Goal: Information Seeking & Learning: Compare options

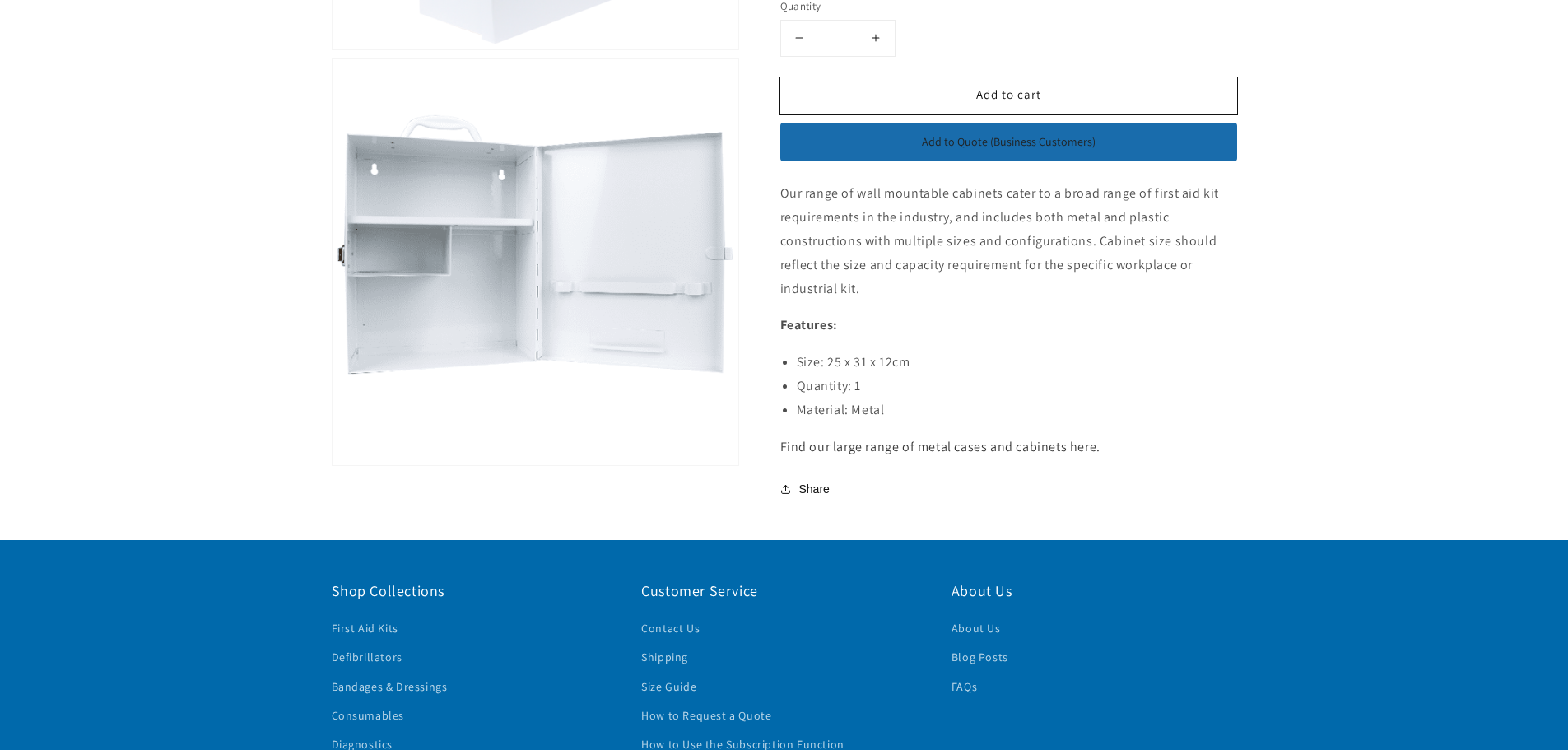
scroll to position [576, 0]
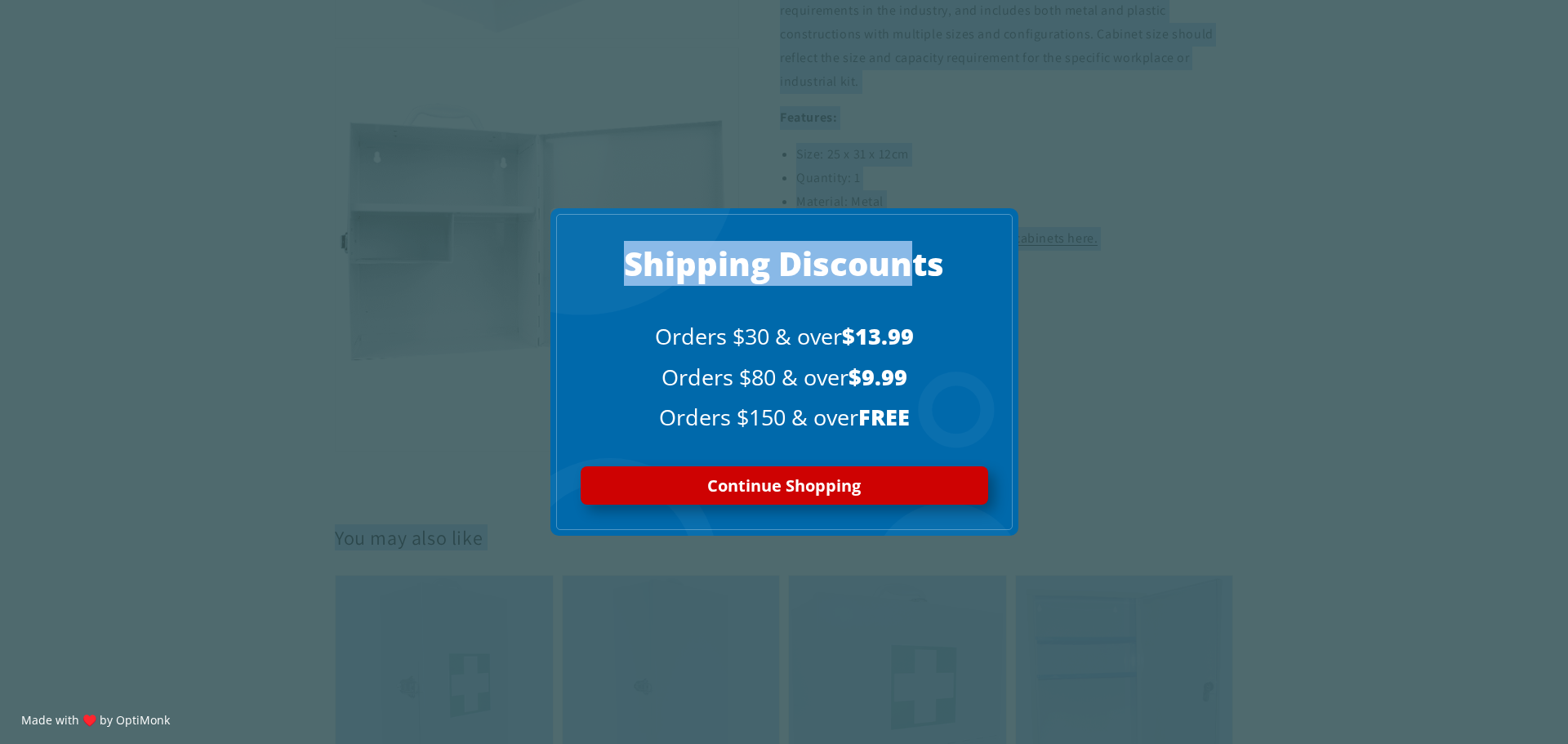
drag, startPoint x: 782, startPoint y: 177, endPoint x: 907, endPoint y: 274, distance: 158.2
click at [907, 274] on body "Skip to content Free Shipping on orders over $150 Home First Aid Kits First Aid…" at bounding box center [784, 461] width 1568 height 2066
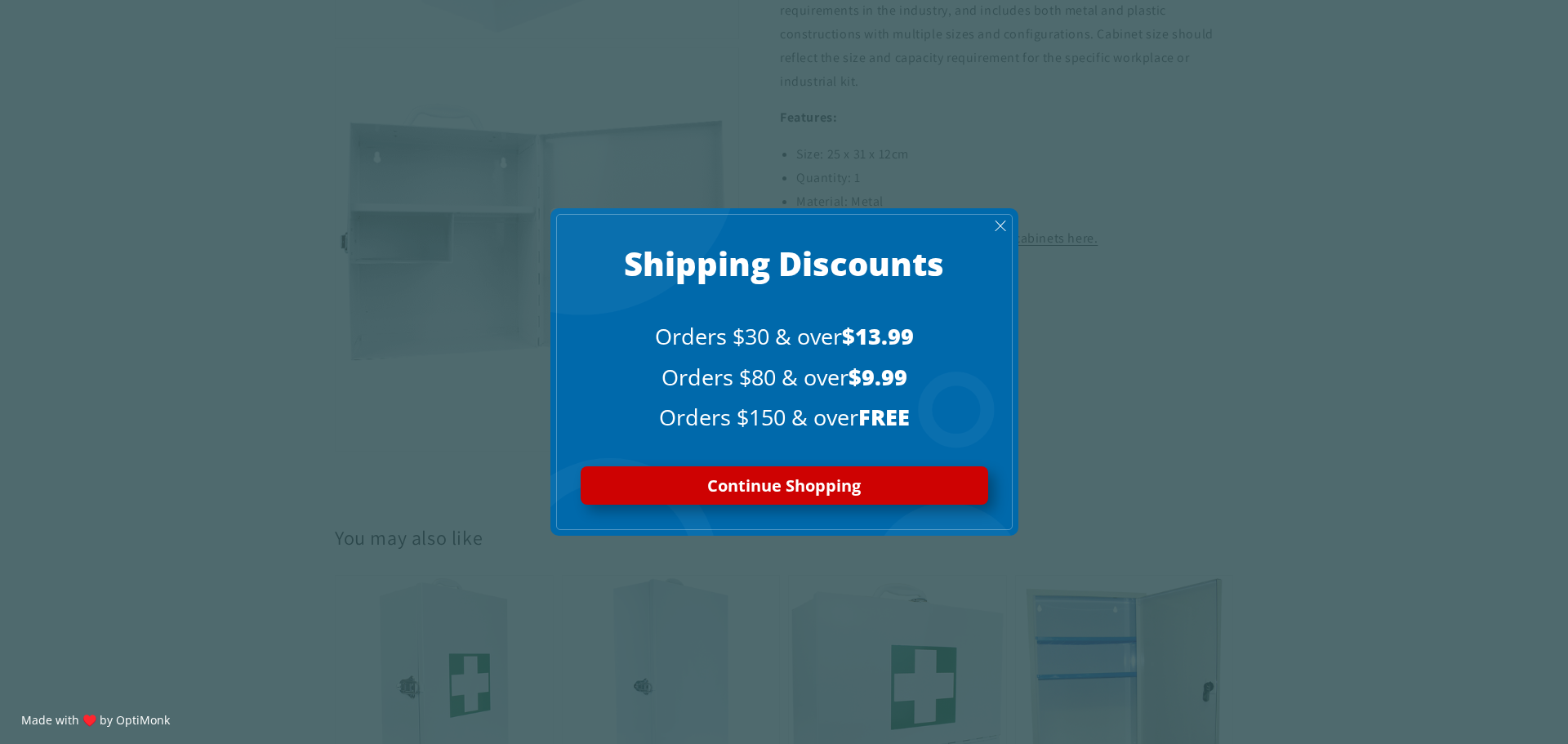
click at [766, 481] on span "Continue Shopping" at bounding box center [784, 485] width 154 height 22
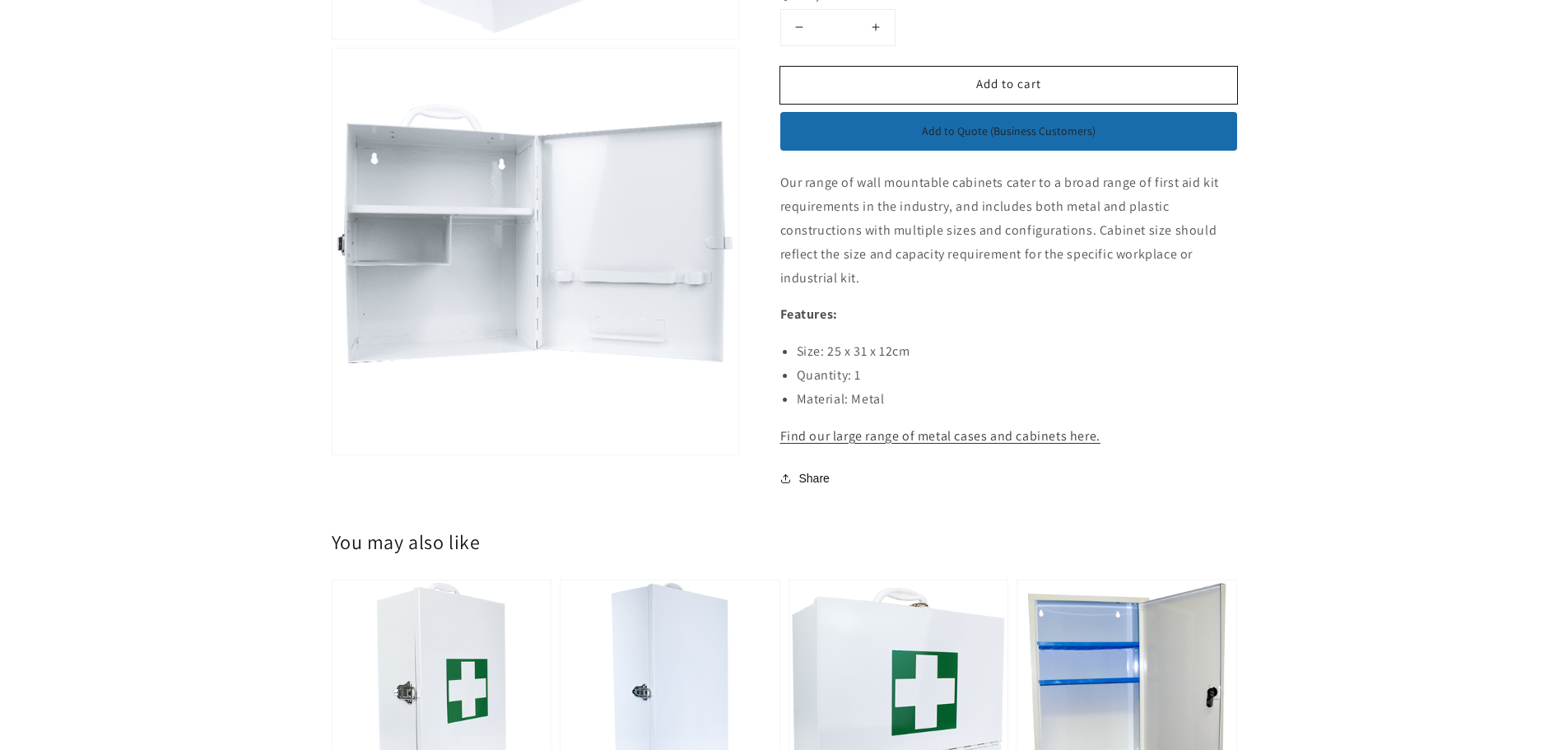
drag, startPoint x: 797, startPoint y: 351, endPoint x: 931, endPoint y: 401, distance: 143.0
click at [931, 401] on ul "Size: 25 x 31 x 12cm Quantity: 1 Material: Metal" at bounding box center [1008, 375] width 456 height 70
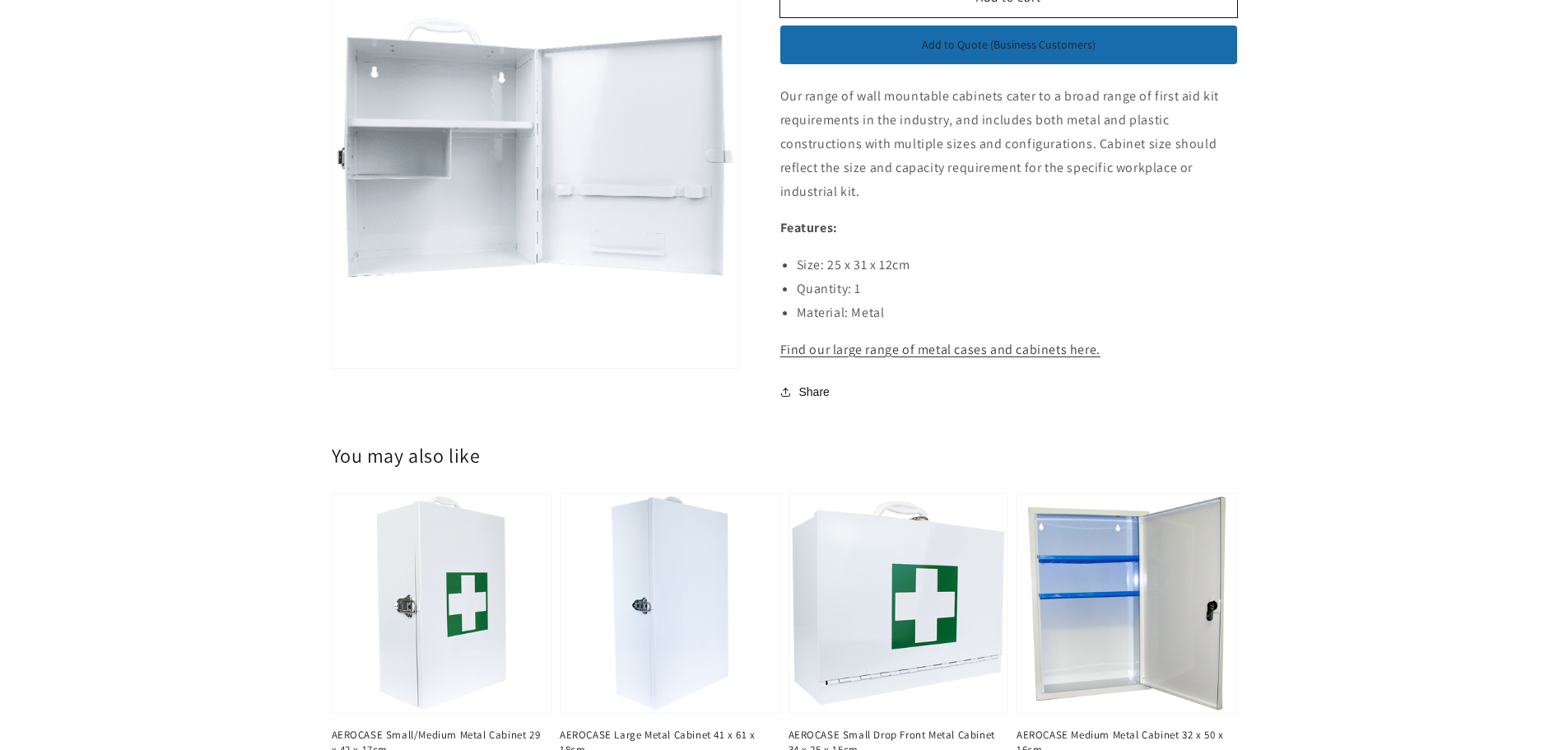
scroll to position [411, 0]
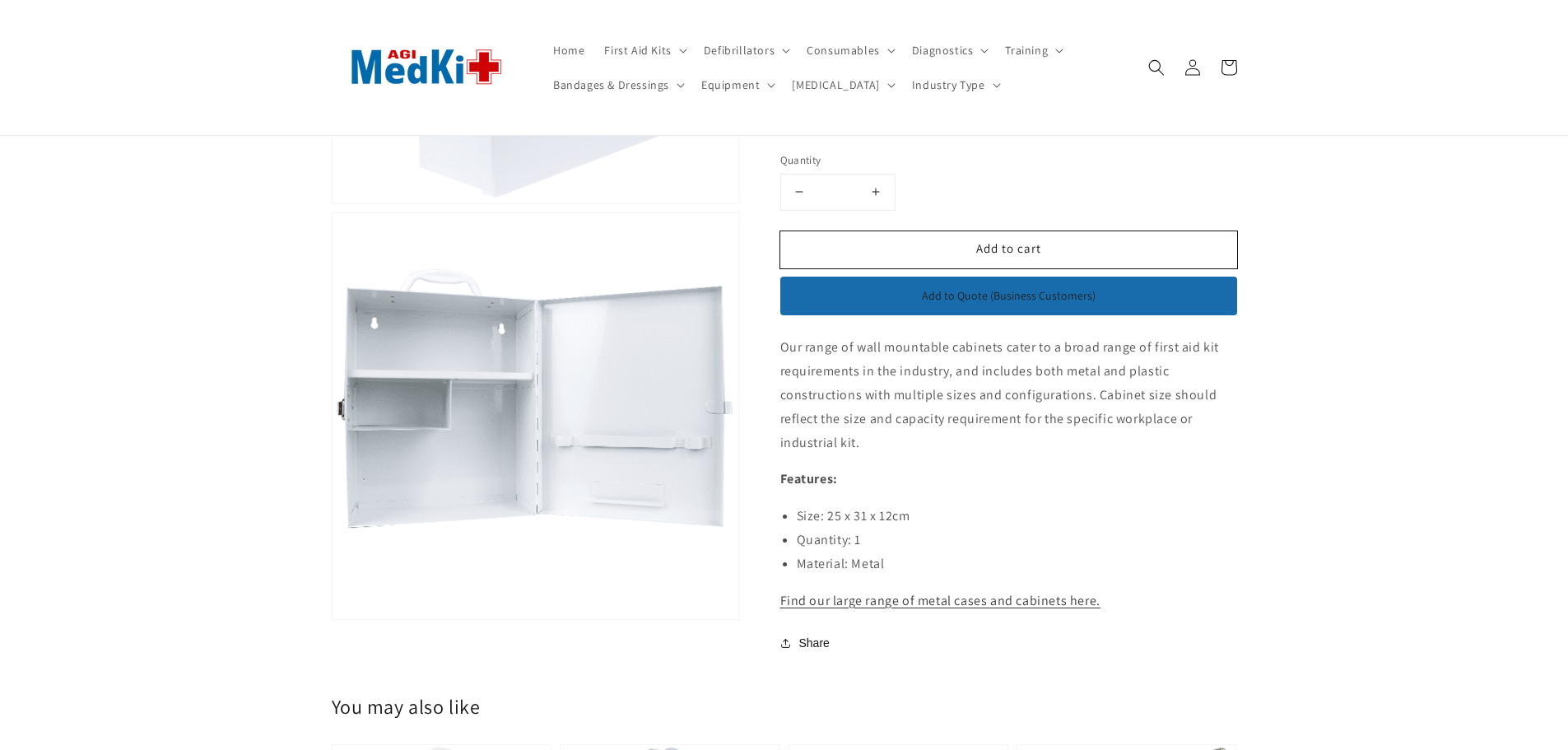
click at [876, 377] on p "Our range of wall mountable cabinets cater to a broad range of first aid kit re…" at bounding box center [1008, 395] width 456 height 118
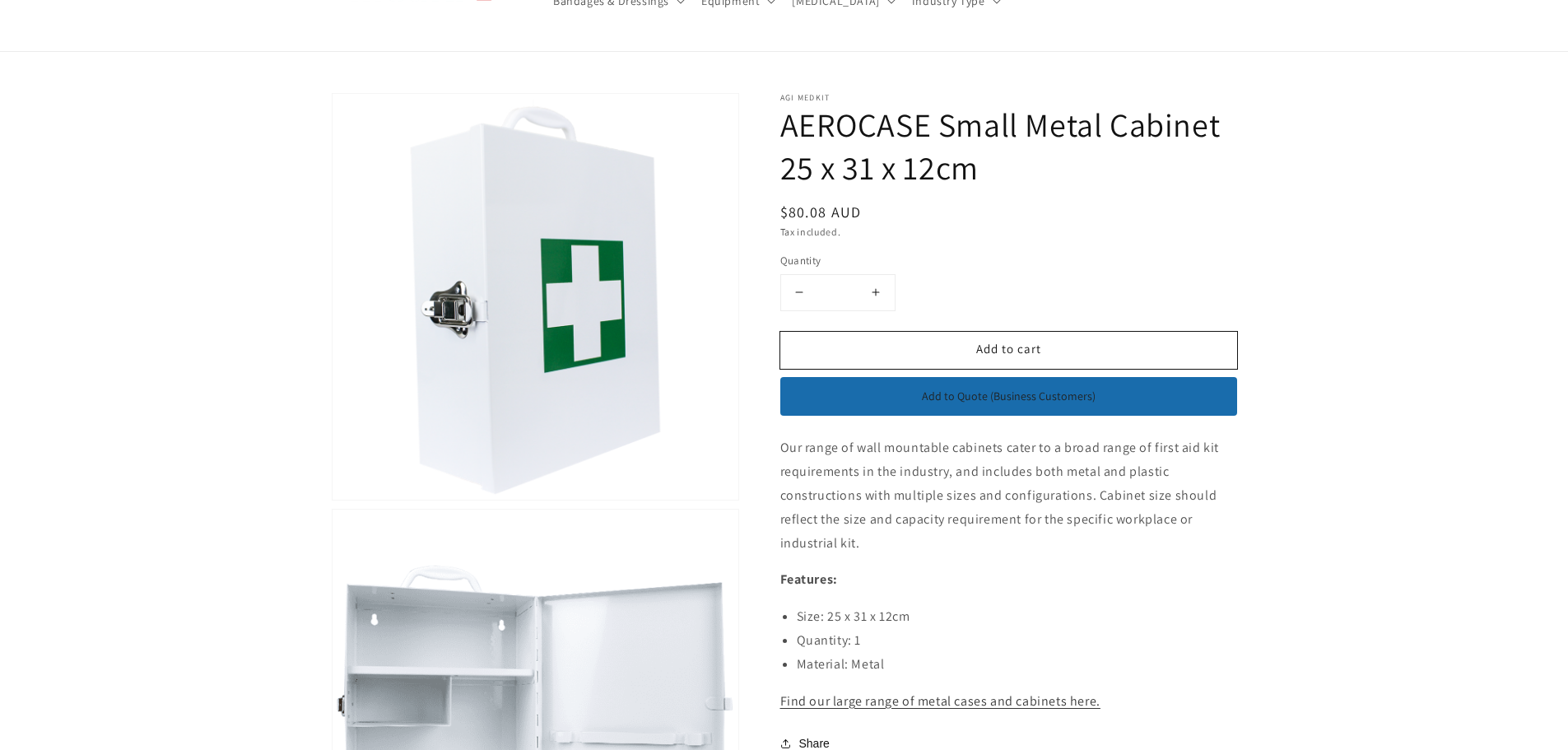
scroll to position [247, 0]
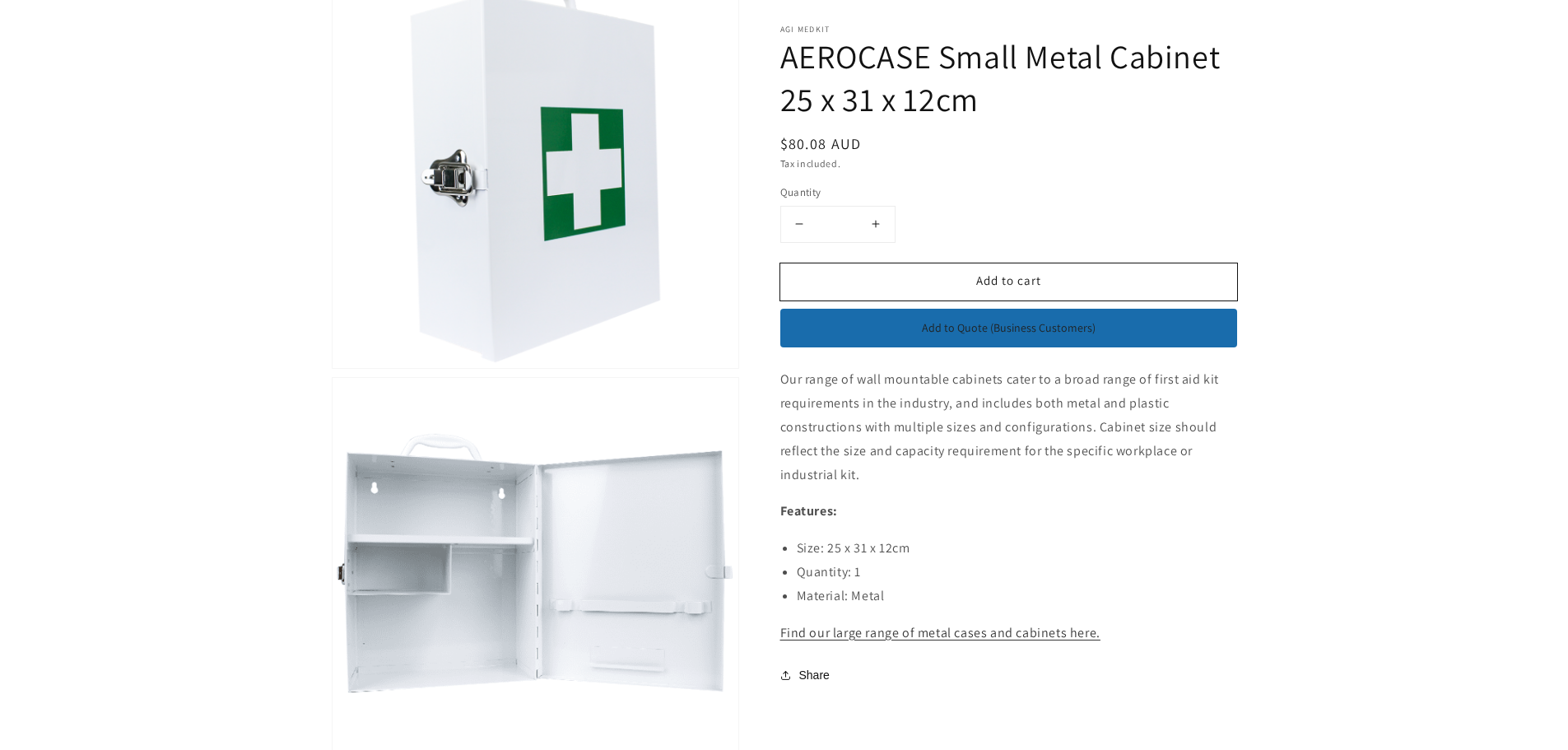
drag, startPoint x: 785, startPoint y: 378, endPoint x: 1246, endPoint y: 456, distance: 467.6
click at [1246, 456] on section "Skip to product information Open media 1 in modal Open media 2 in modal 1 / of …" at bounding box center [784, 388] width 987 height 856
click at [1038, 395] on p "Our range of wall mountable cabinets cater to a broad range of first aid kit re…" at bounding box center [1008, 427] width 456 height 118
drag, startPoint x: 776, startPoint y: 378, endPoint x: 890, endPoint y: 441, distance: 130.2
click at [890, 441] on div "AGI MedKit AEROCASE Small Metal Cabinet 25 x 31 x 12cm Regular price $80.08 AUD…" at bounding box center [987, 388] width 498 height 856
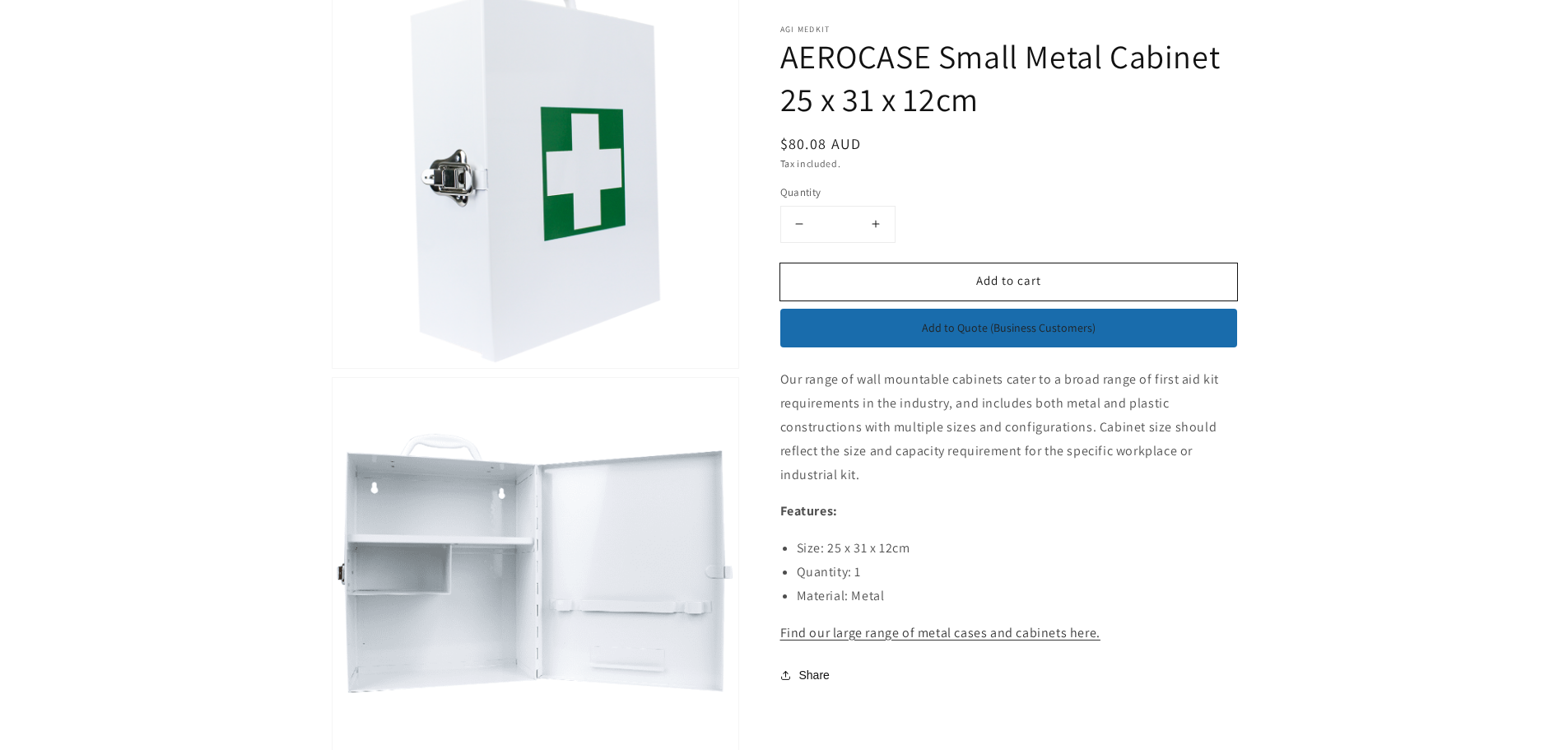
click at [980, 412] on p "Our range of wall mountable cabinets cater to a broad range of first aid kit re…" at bounding box center [1008, 427] width 456 height 118
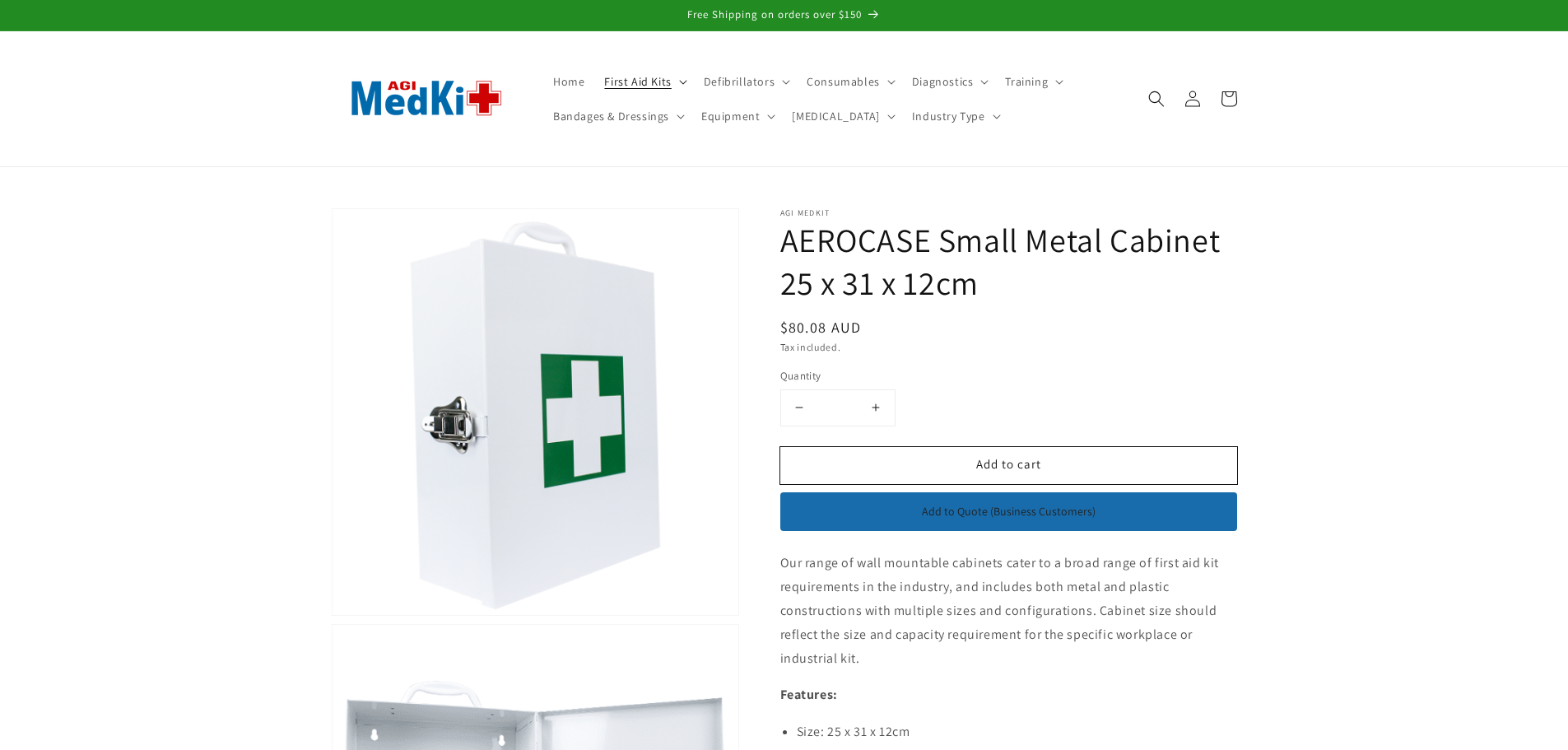
click at [675, 79] on summary "First Aid Kits" at bounding box center [644, 82] width 99 height 35
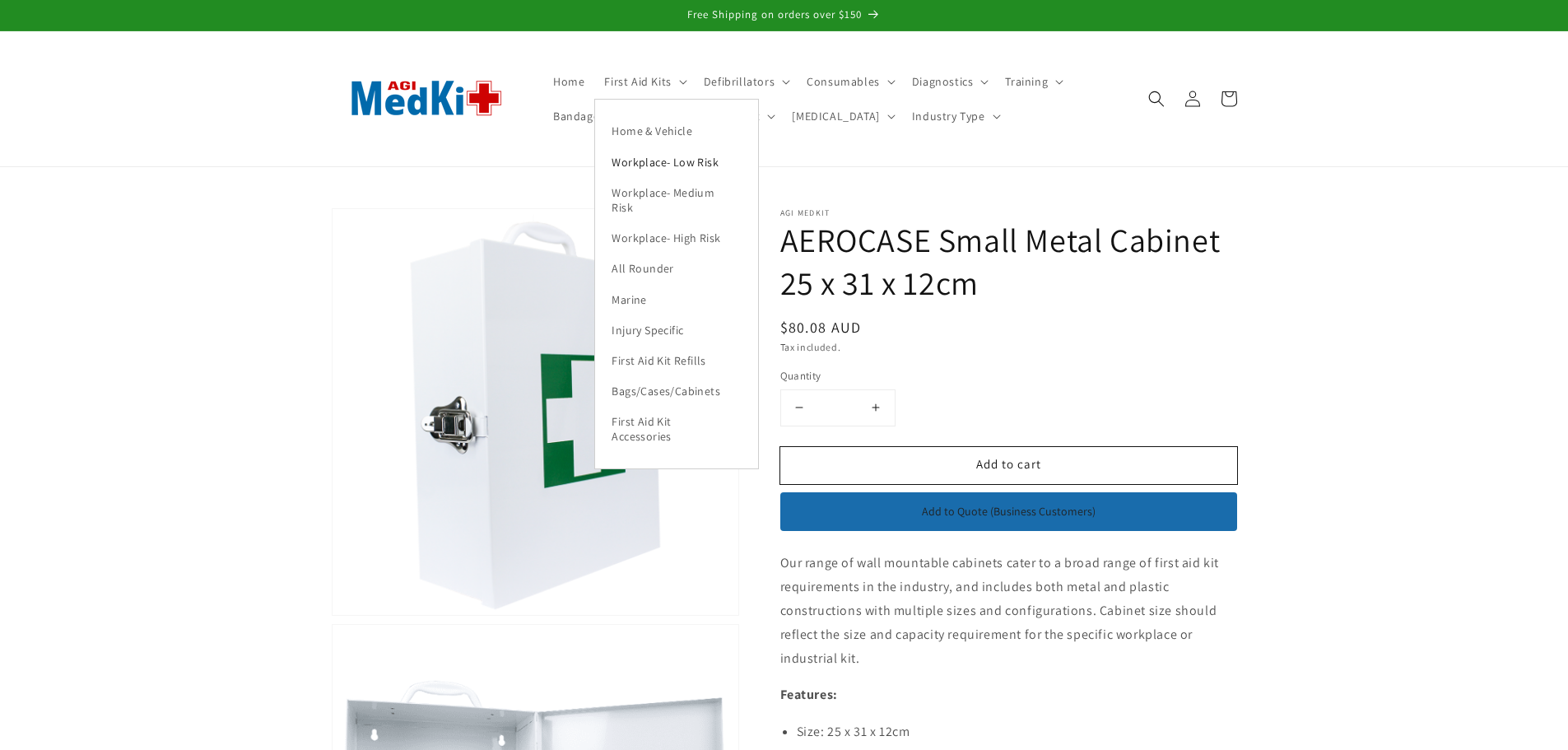
click at [652, 156] on link "Workplace- Low Risk" at bounding box center [676, 162] width 163 height 30
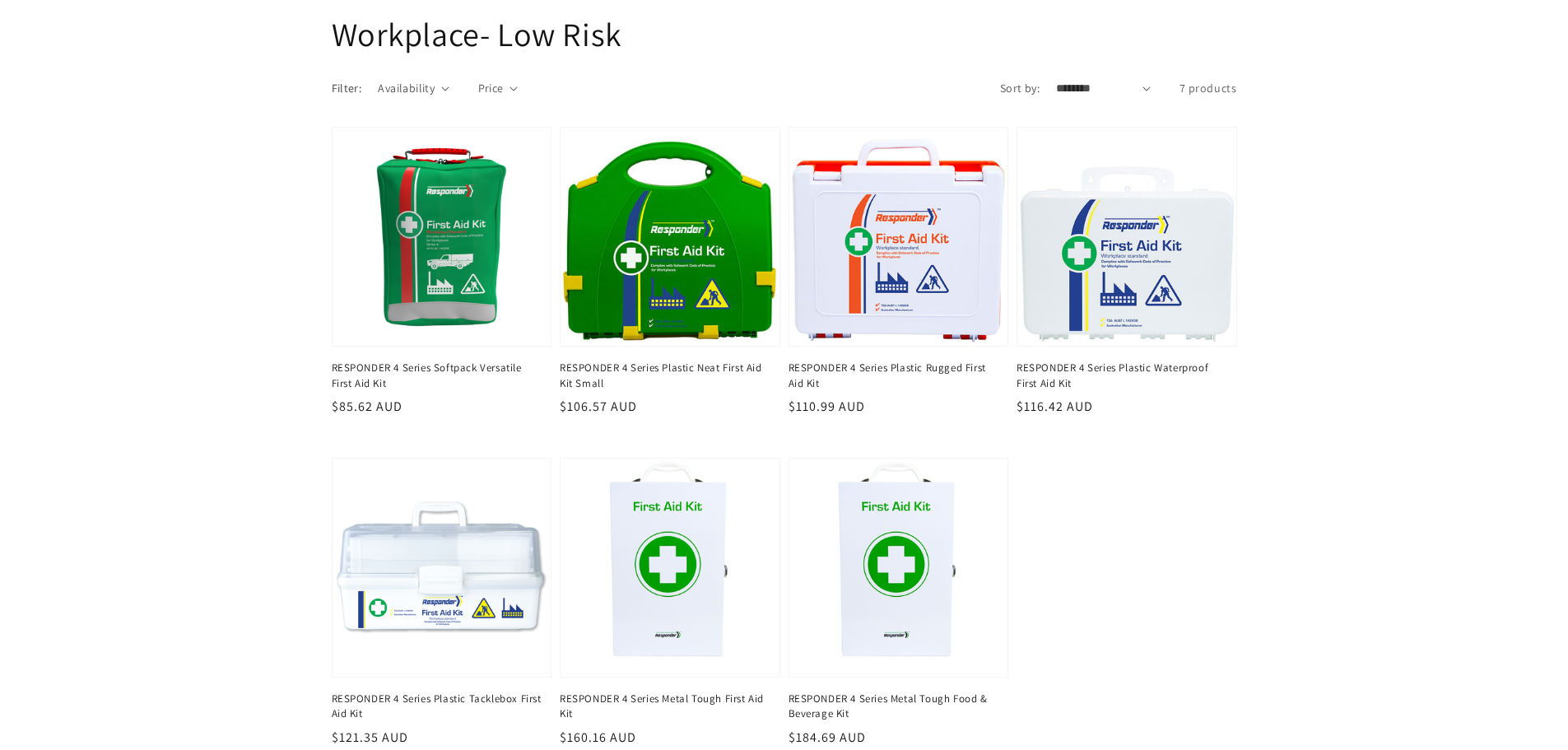
scroll to position [494, 0]
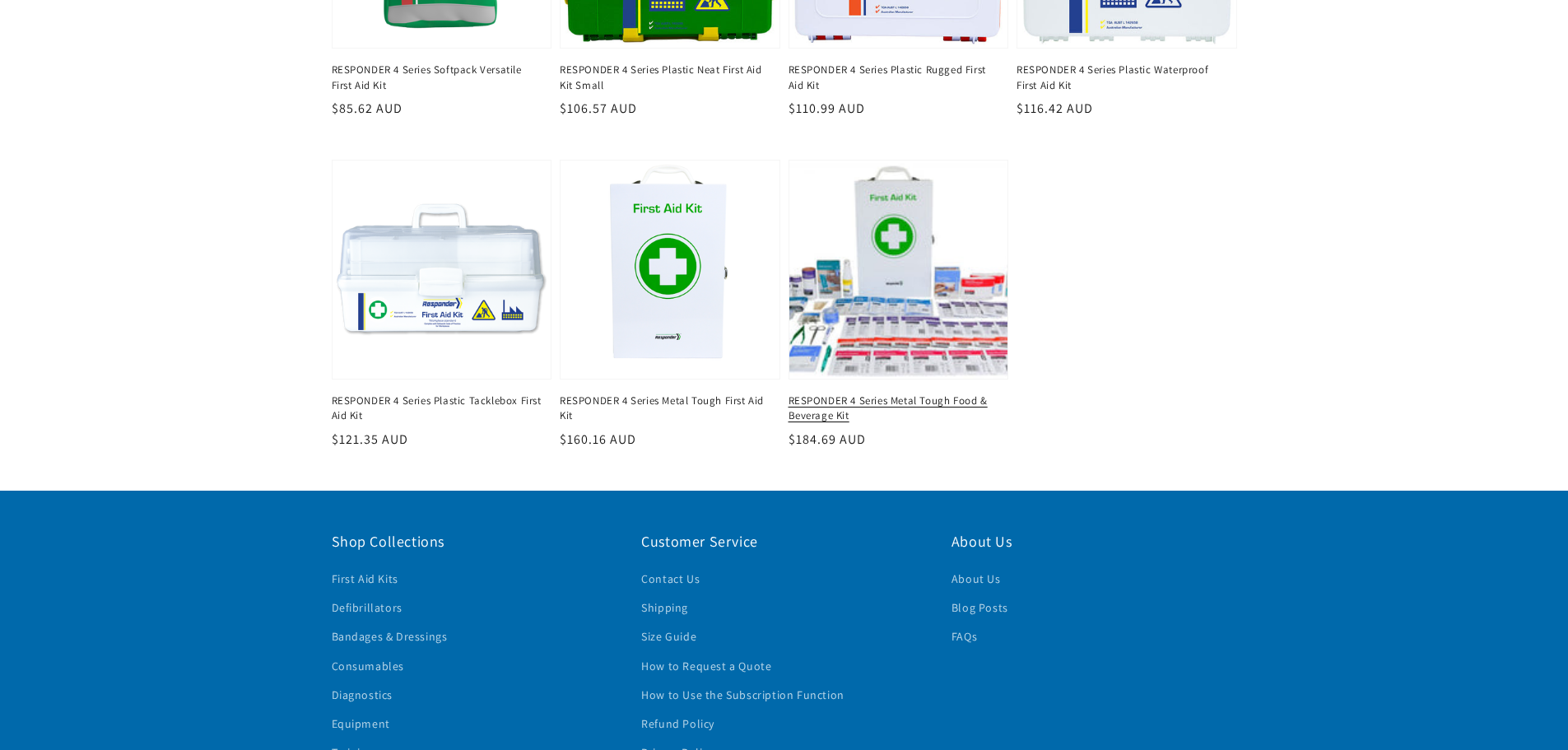
click at [874, 394] on link "RESPONDER 4 Series Metal Tough Food & Beverage Kit" at bounding box center [894, 408] width 210 height 30
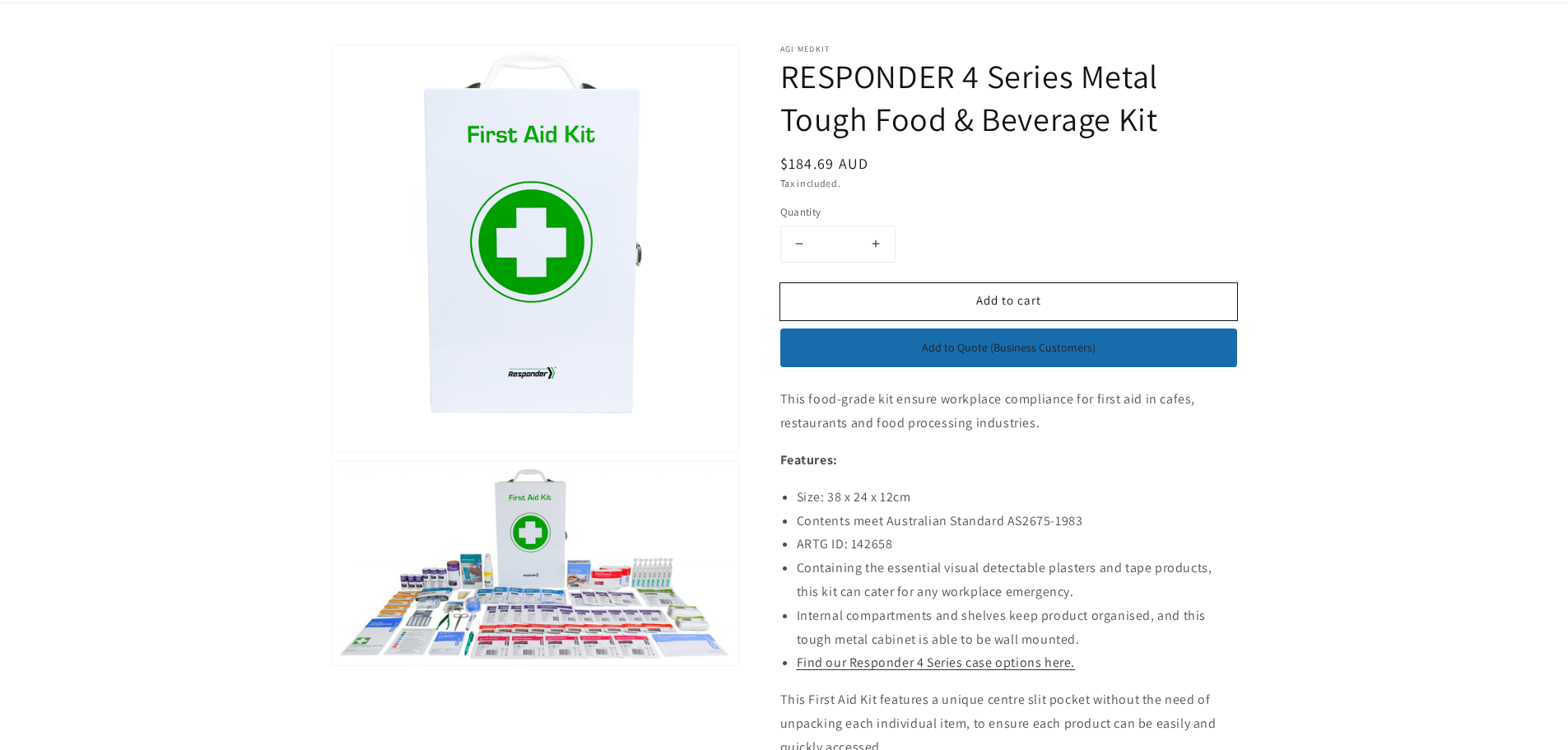
scroll to position [164, 0]
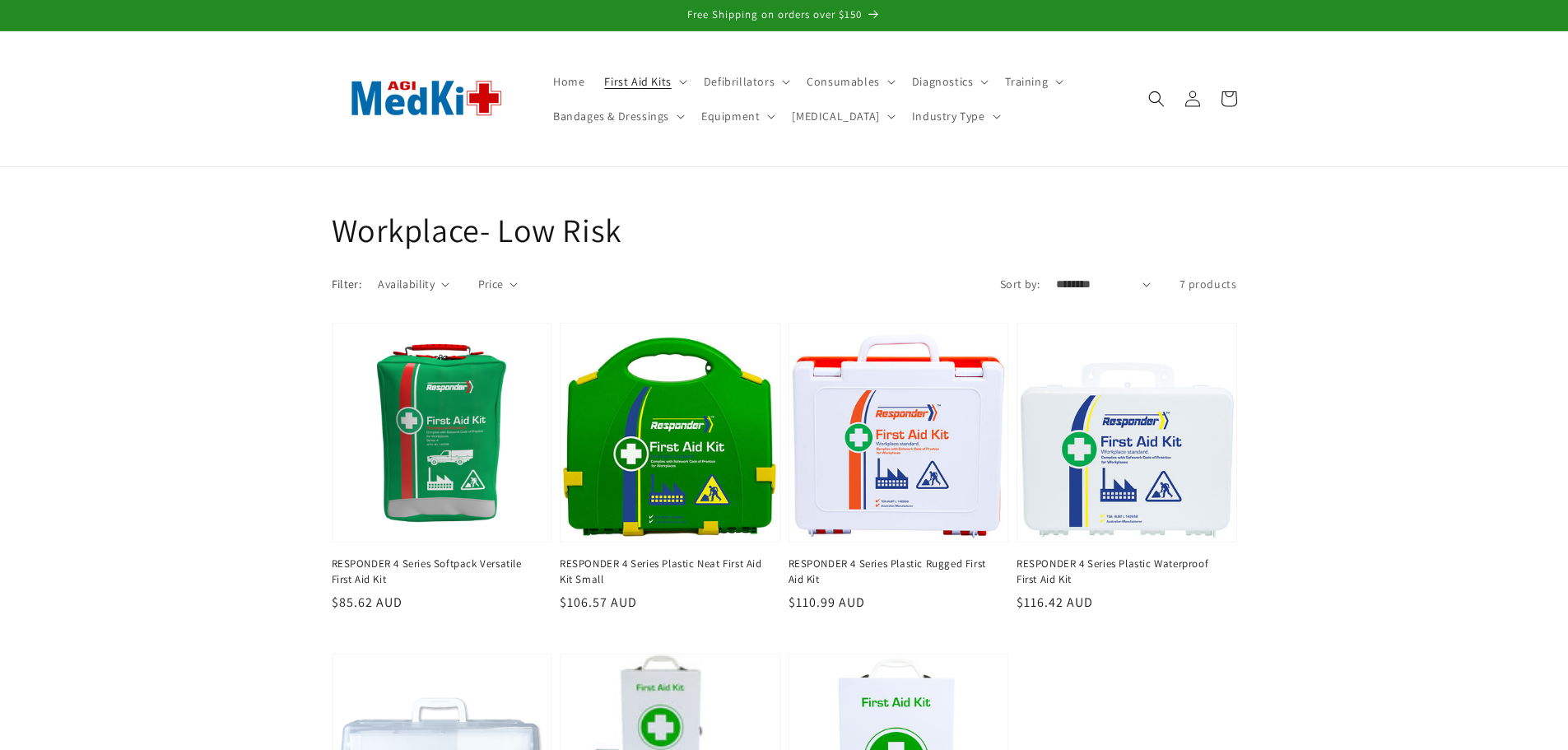
scroll to position [494, 0]
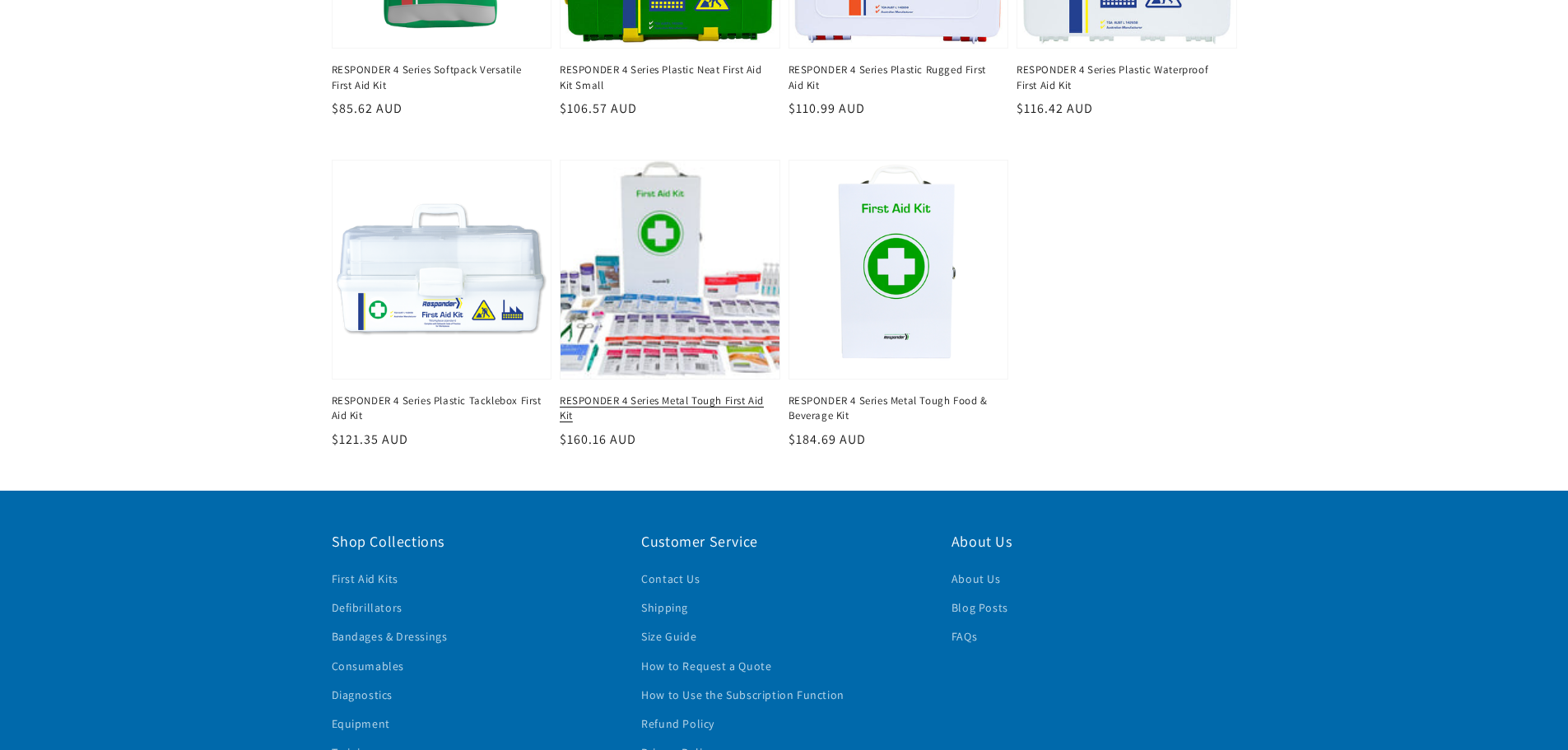
click at [646, 394] on link "RESPONDER 4 Series Metal Tough First Aid Kit" at bounding box center [665, 408] width 210 height 30
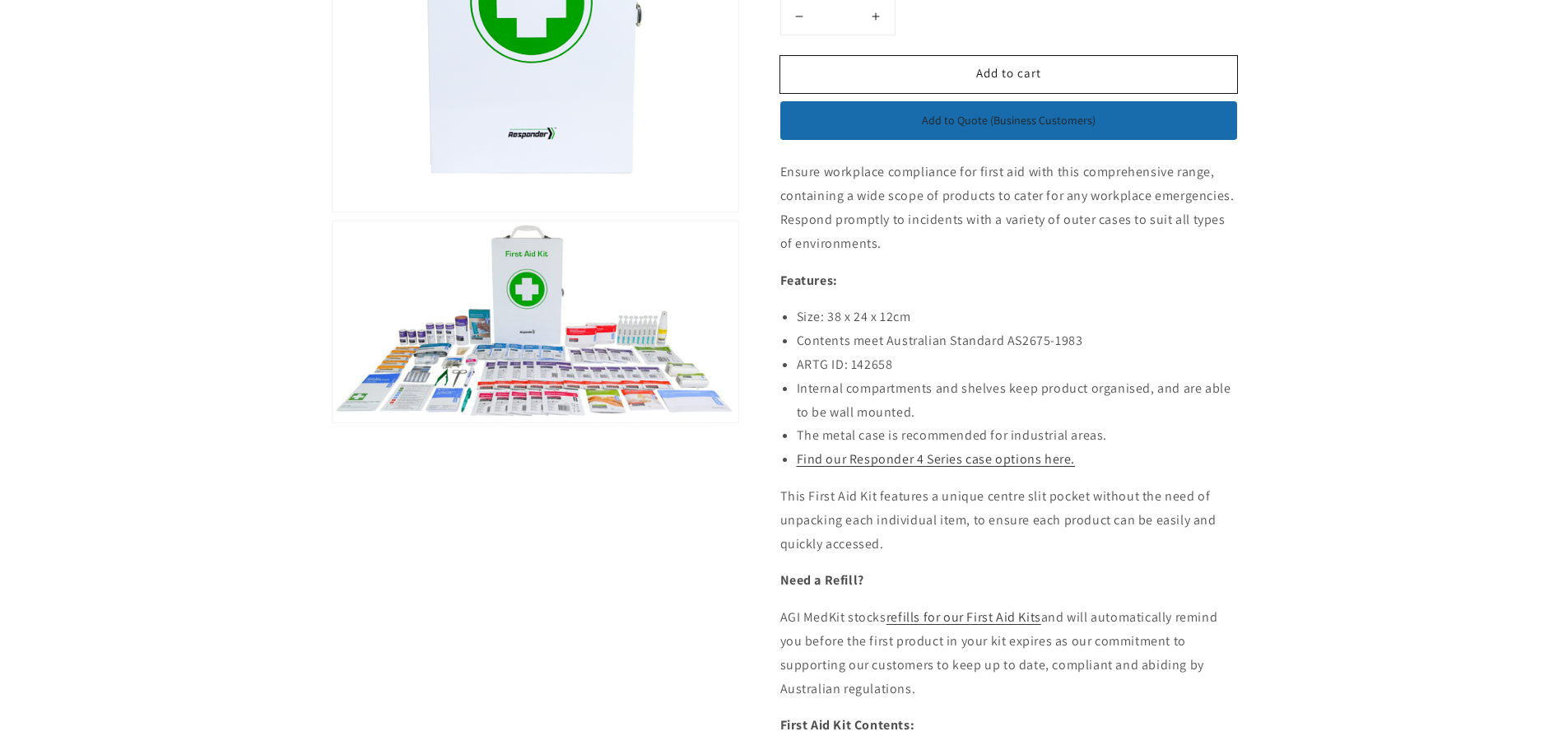
scroll to position [411, 0]
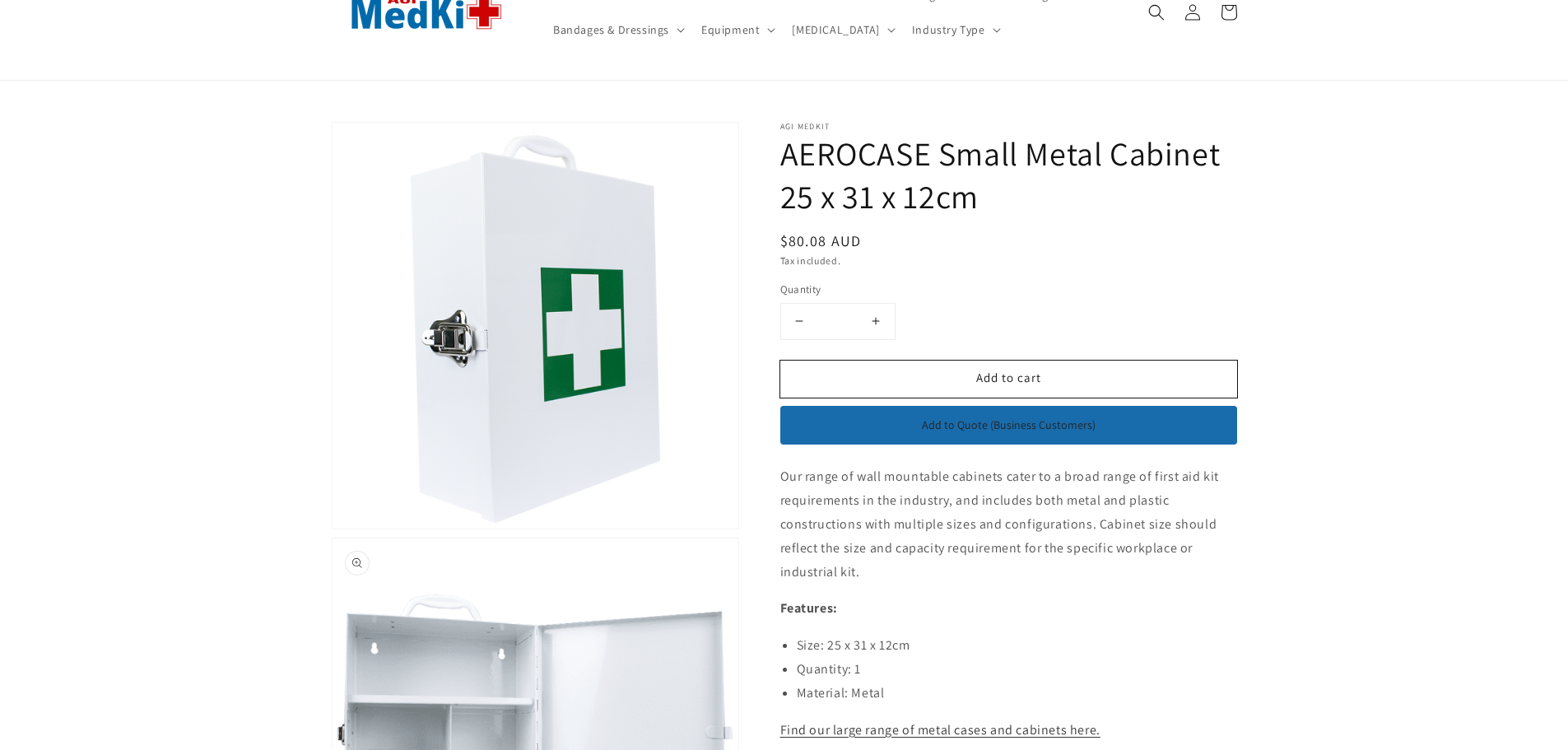
scroll to position [329, 0]
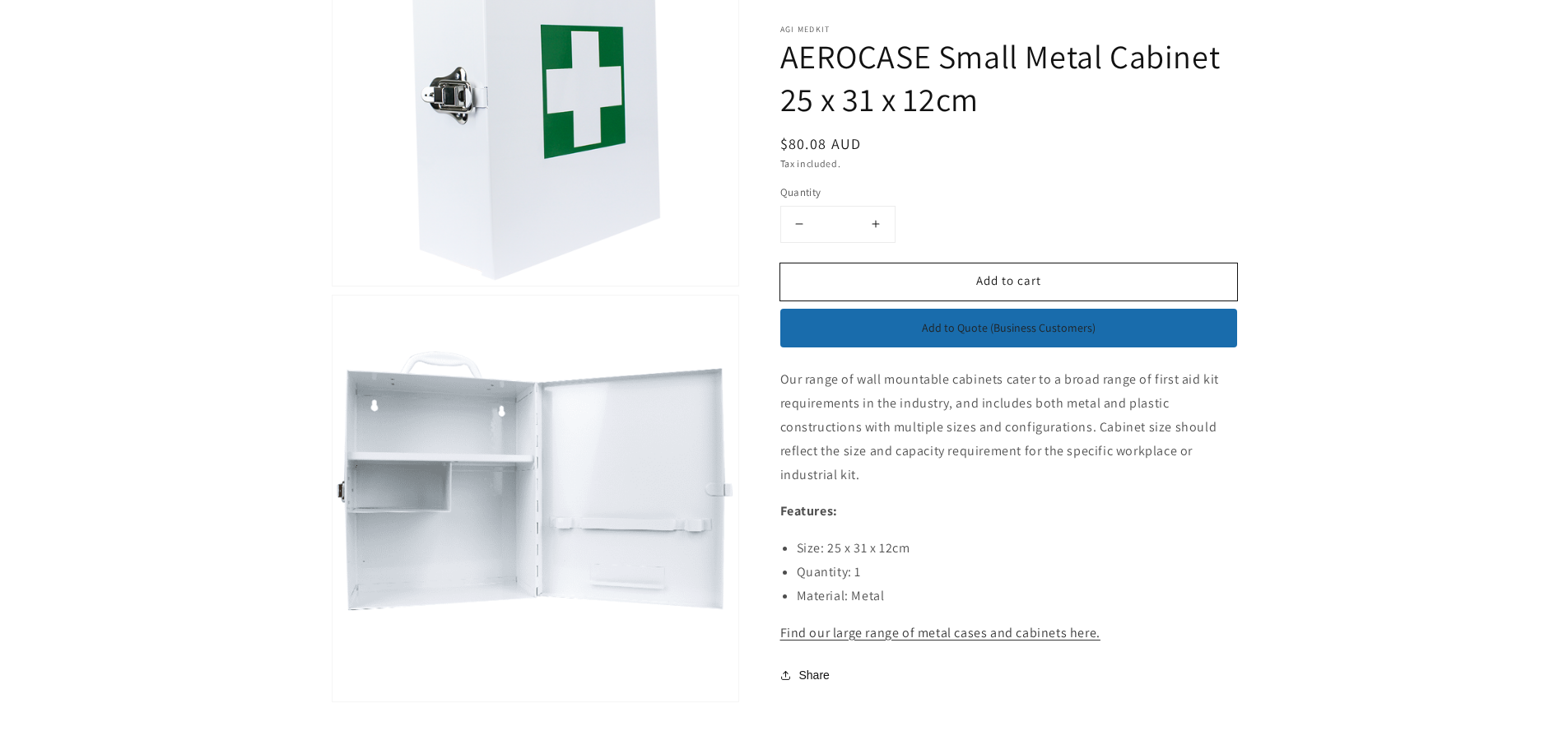
drag, startPoint x: 786, startPoint y: 377, endPoint x: 966, endPoint y: 468, distance: 201.7
click at [966, 468] on p "Our range of wall mountable cabinets cater to a broad range of first aid kit re…" at bounding box center [1008, 427] width 456 height 118
click at [991, 434] on p "Our range of wall mountable cabinets cater to a broad range of first aid kit re…" at bounding box center [1008, 427] width 456 height 118
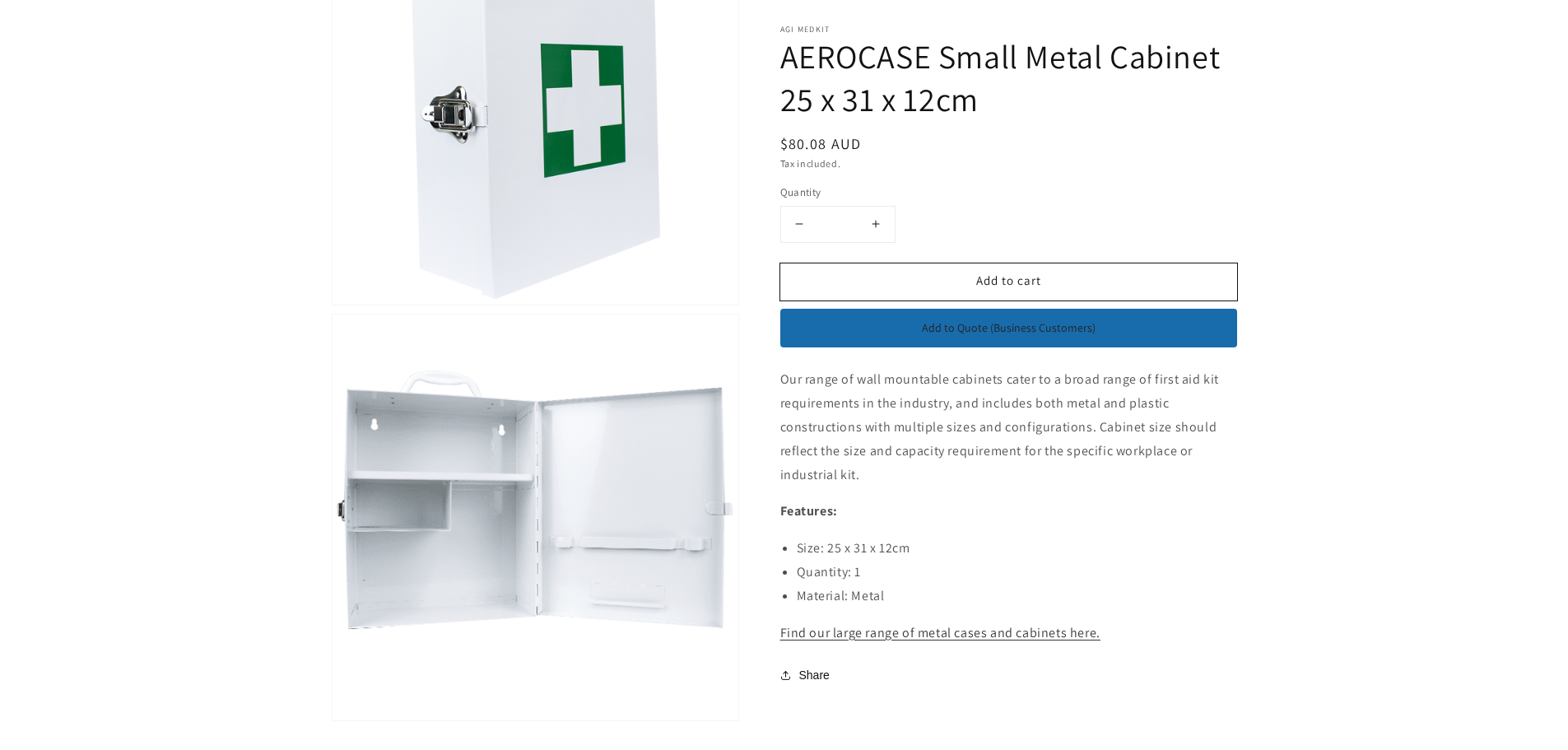
scroll to position [0, 0]
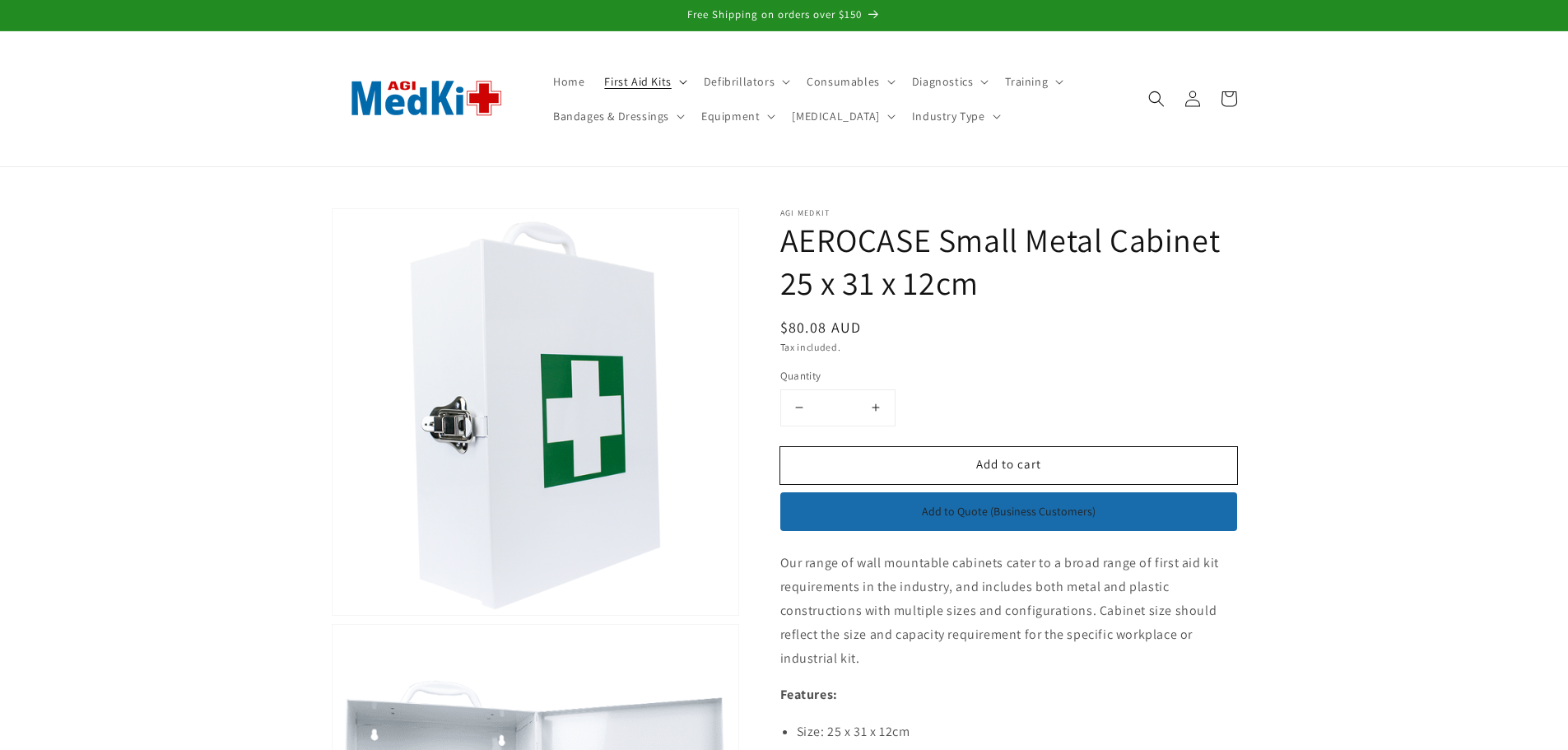
click at [679, 80] on icon at bounding box center [682, 83] width 8 height 5
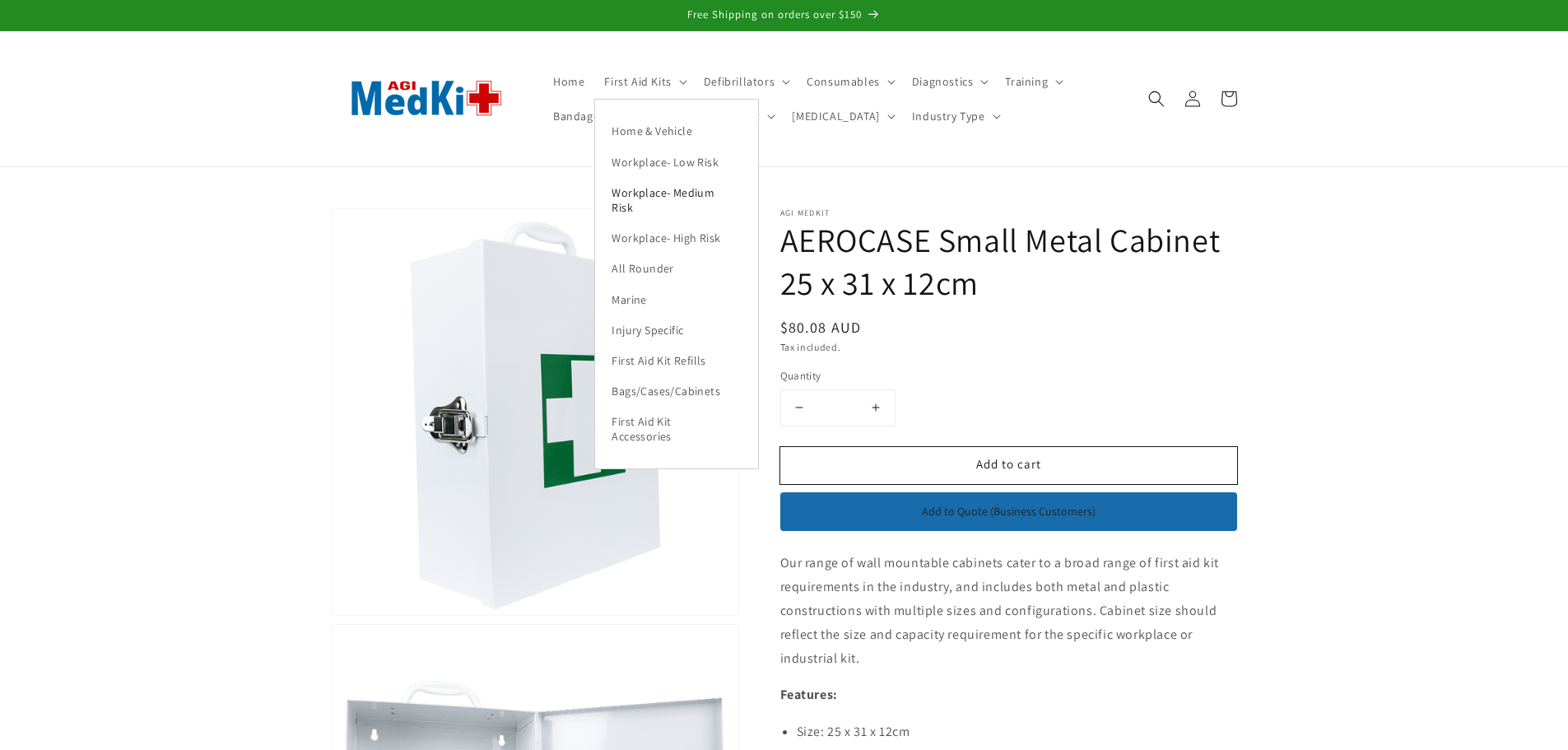
click at [681, 194] on link "Workplace- Medium Risk" at bounding box center [676, 200] width 163 height 45
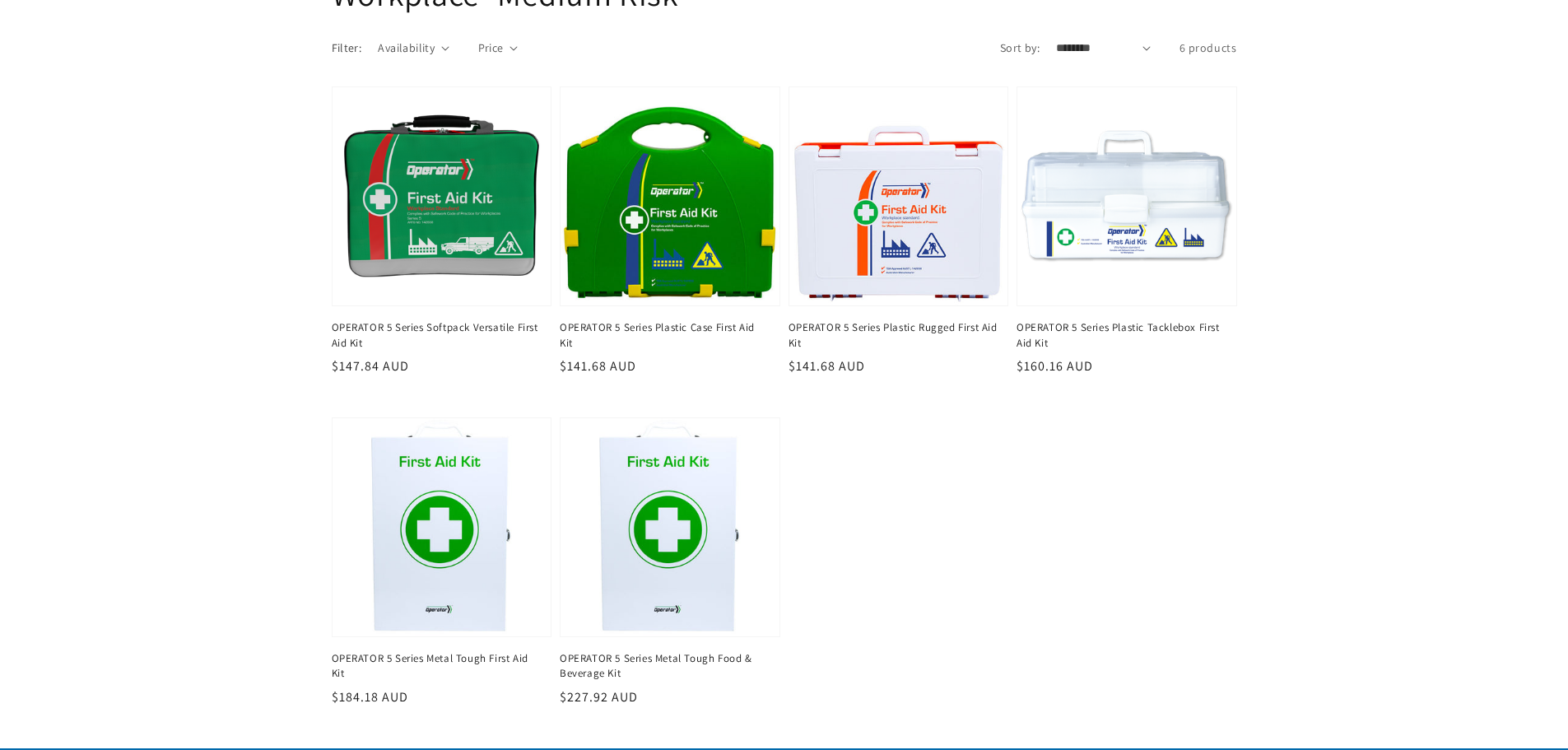
scroll to position [247, 0]
